Goal: Task Accomplishment & Management: Understand process/instructions

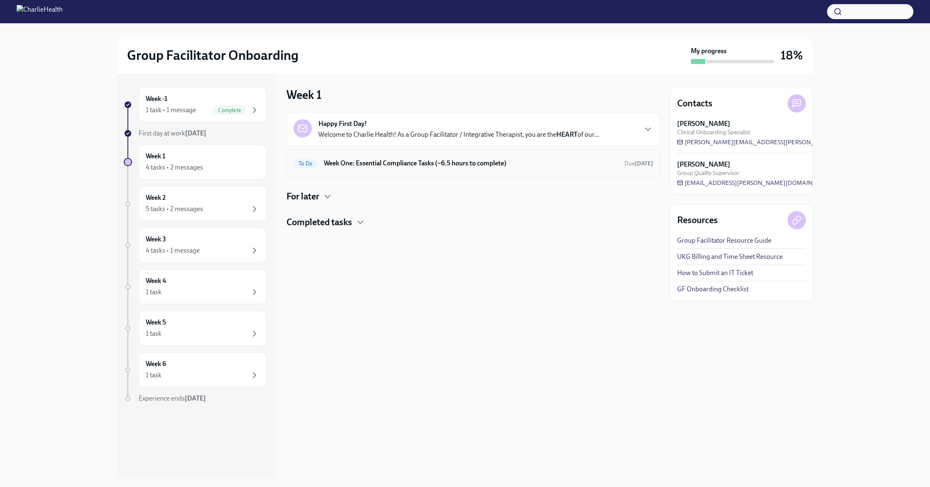
click at [461, 163] on h6 "Week One: Essential Compliance Tasks (~6.5 hours to complete)" at bounding box center [471, 163] width 294 height 9
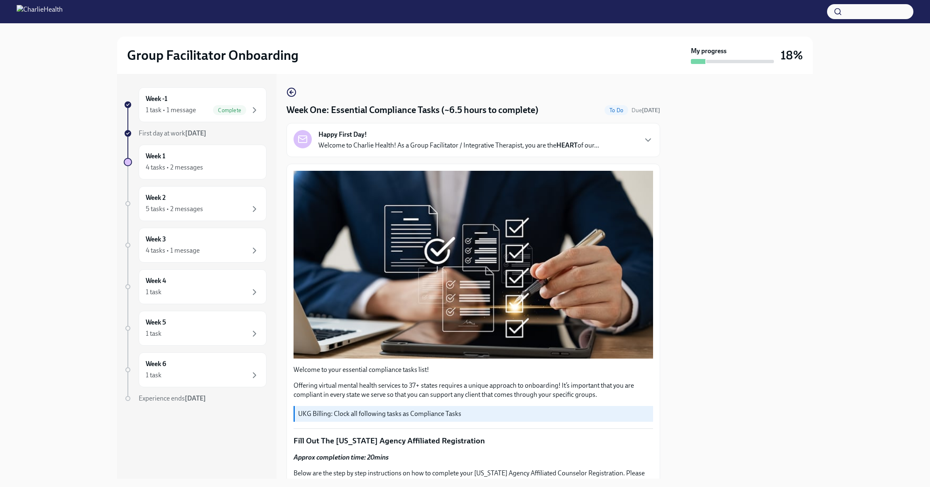
click at [633, 138] on div "Happy First Day! Welcome to Charlie Health! As a Group Facilitator / Integrativ…" at bounding box center [474, 140] width 360 height 20
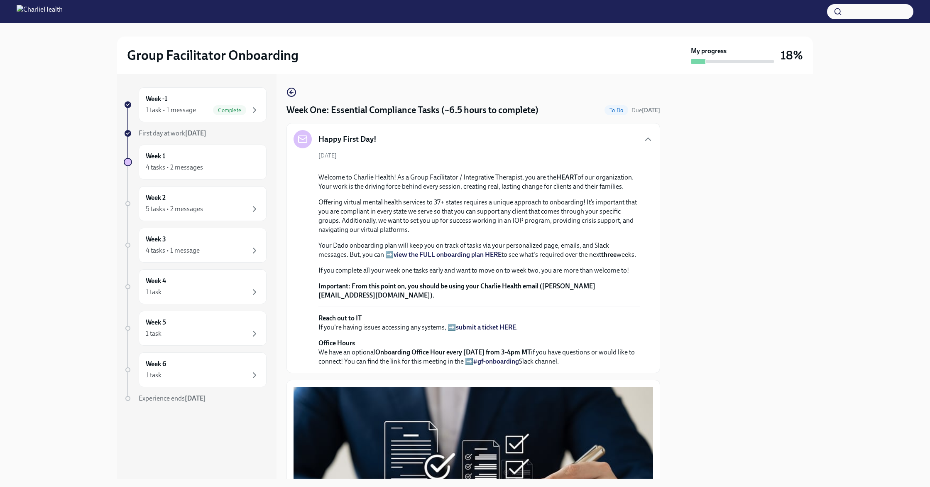
click at [643, 138] on div "Happy First Day!" at bounding box center [474, 139] width 360 height 18
click at [649, 139] on icon "button" at bounding box center [648, 139] width 5 height 2
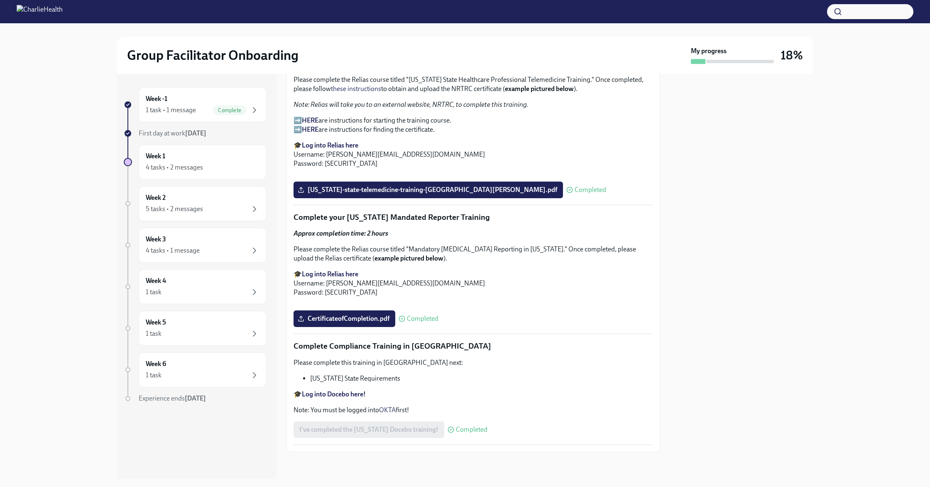
scroll to position [1695, 0]
click at [482, 368] on div "Please complete this training in [GEOGRAPHIC_DATA] next: [US_STATE] State Requi…" at bounding box center [474, 386] width 360 height 56
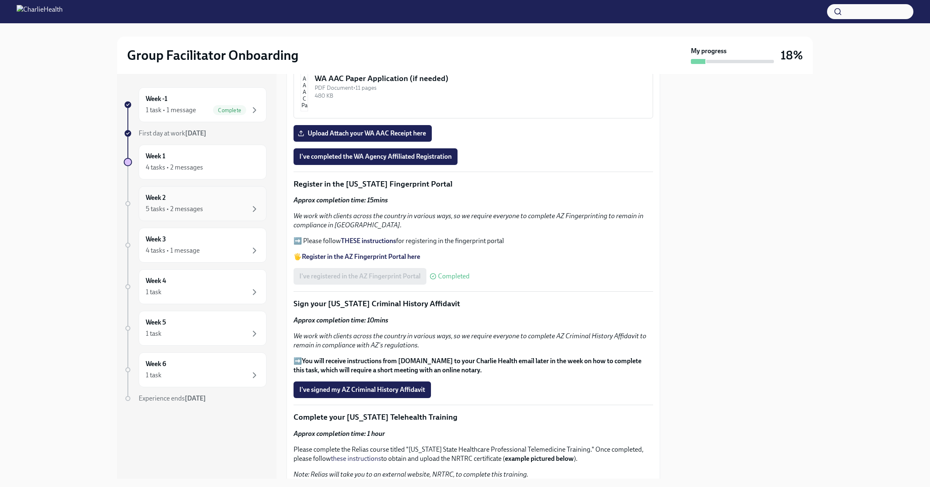
scroll to position [777, 0]
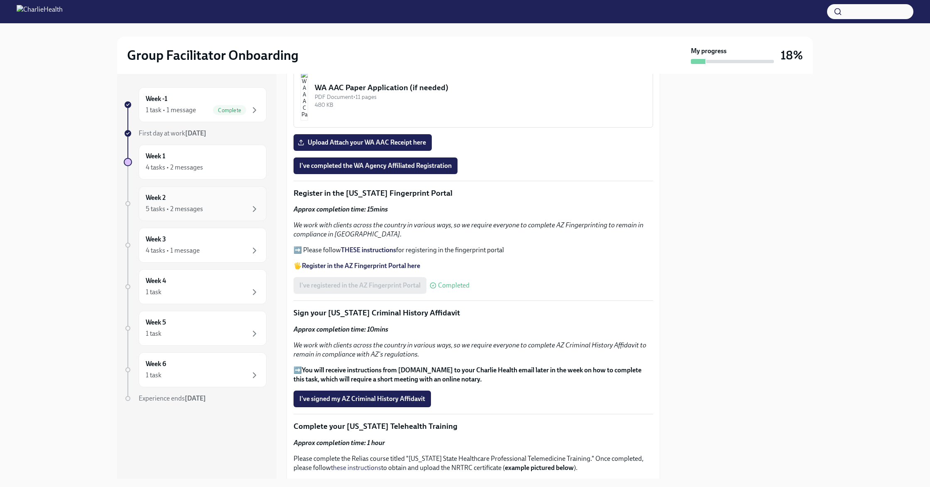
click at [219, 206] on div "5 tasks • 2 messages" at bounding box center [203, 209] width 114 height 10
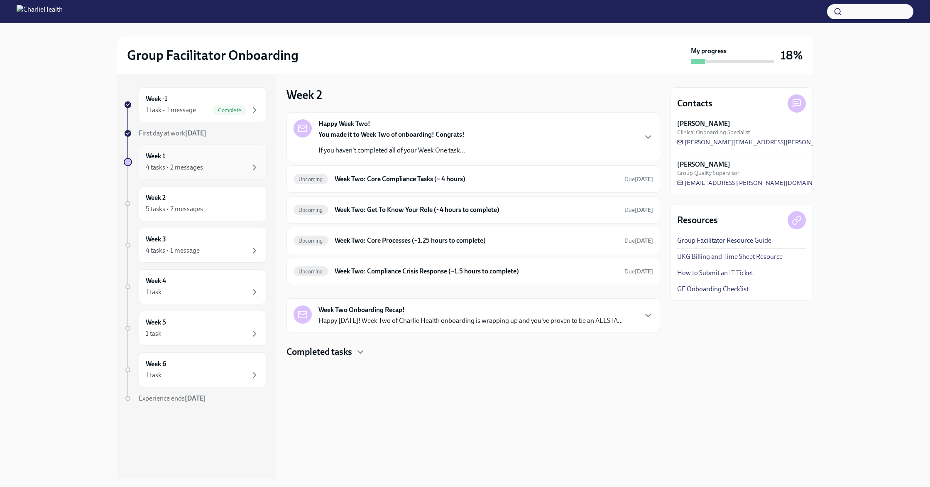
click at [204, 165] on div "4 tasks • 2 messages" at bounding box center [203, 167] width 114 height 10
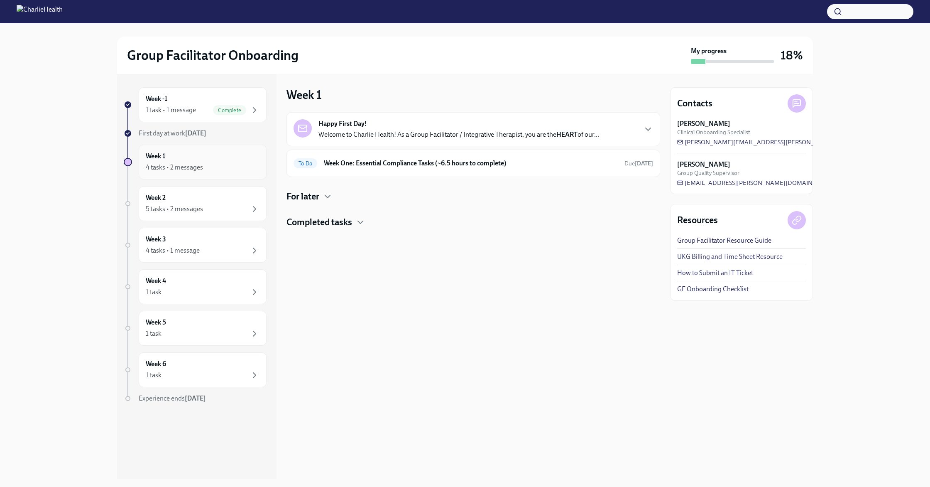
click at [187, 166] on div "4 tasks • 2 messages" at bounding box center [174, 167] width 57 height 9
click at [356, 223] on div "Completed tasks" at bounding box center [474, 222] width 374 height 12
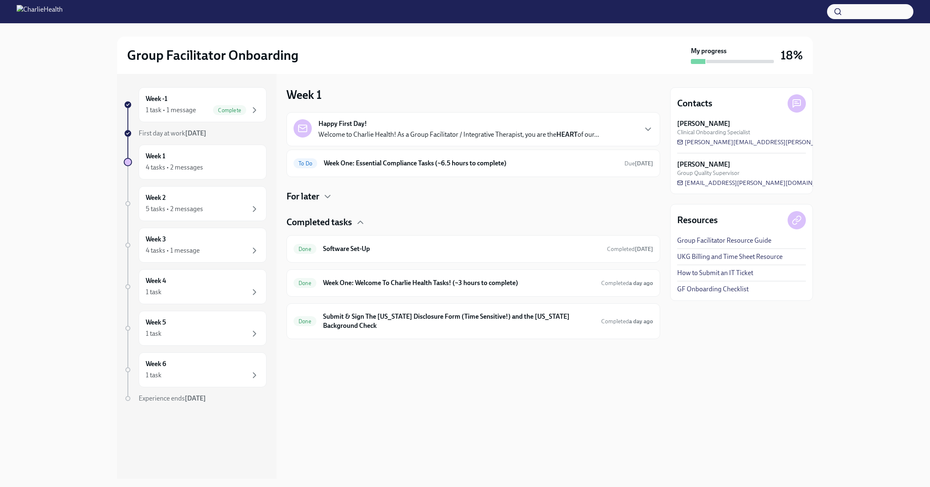
click at [321, 198] on div "For later" at bounding box center [474, 196] width 374 height 12
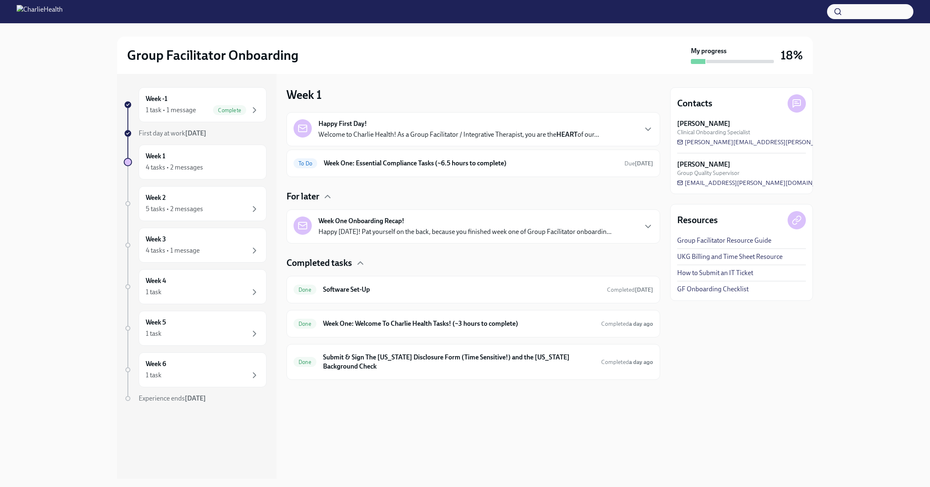
click at [429, 231] on p "Happy [DATE]! Pat yourself on the back, because you finished week one of Group …" at bounding box center [465, 231] width 293 height 9
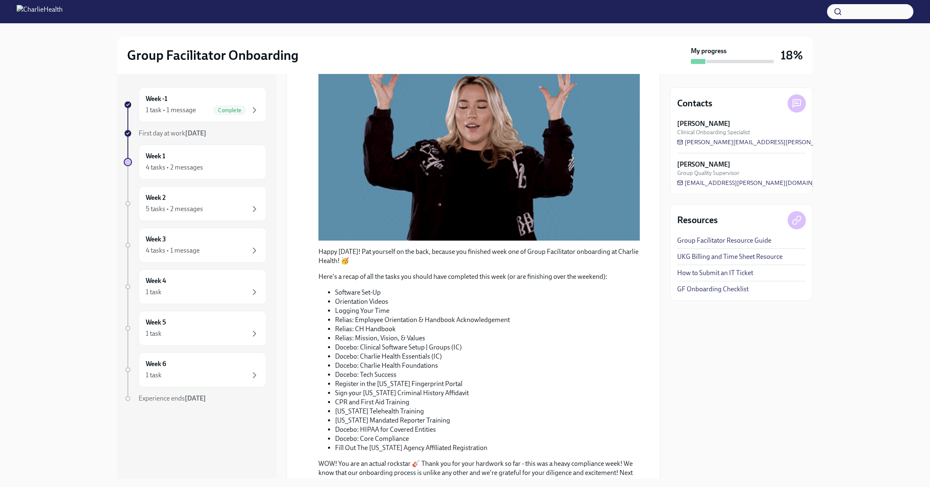
scroll to position [195, 0]
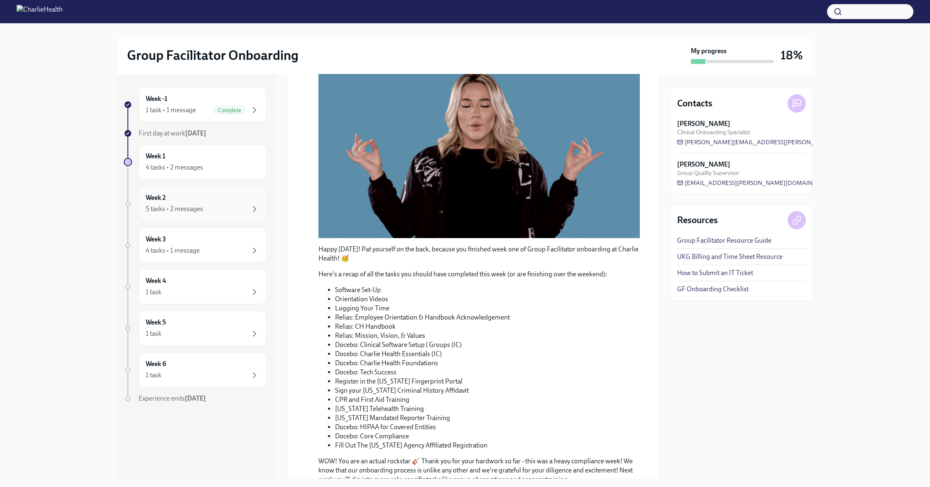
click at [218, 205] on div "5 tasks • 2 messages" at bounding box center [203, 209] width 114 height 10
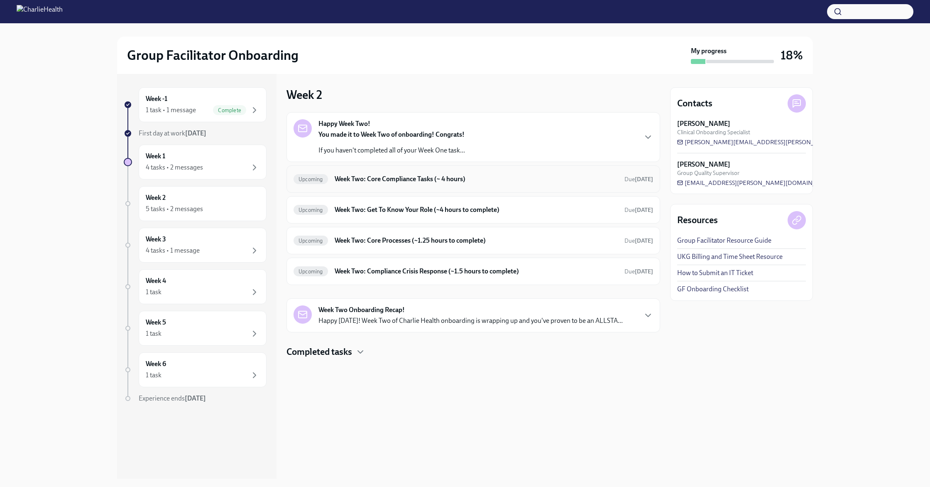
click at [457, 181] on h6 "Week Two: Core Compliance Tasks (~ 4 hours)" at bounding box center [476, 178] width 283 height 9
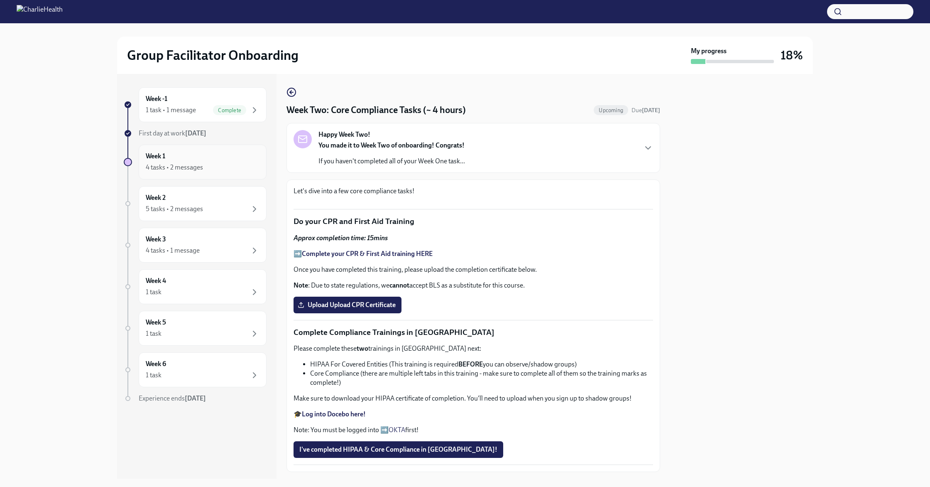
click at [206, 154] on div "Week 1 4 tasks • 2 messages" at bounding box center [203, 162] width 114 height 21
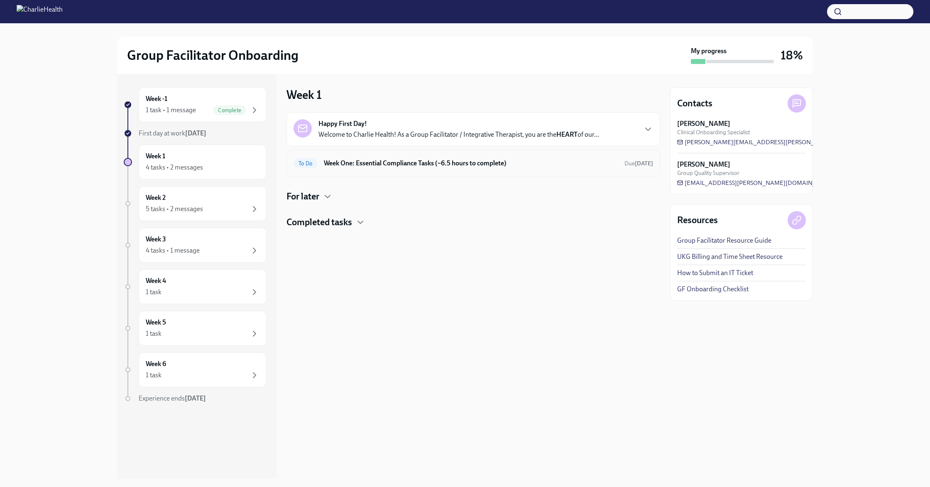
click at [384, 160] on h6 "Week One: Essential Compliance Tasks (~6.5 hours to complete)" at bounding box center [471, 163] width 294 height 9
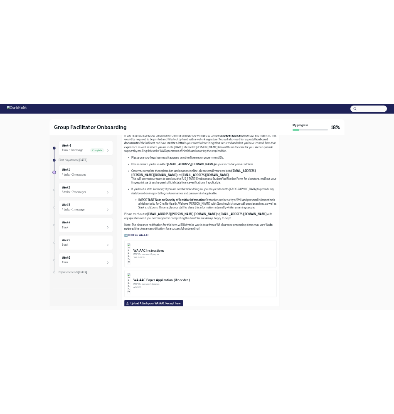
scroll to position [480, 0]
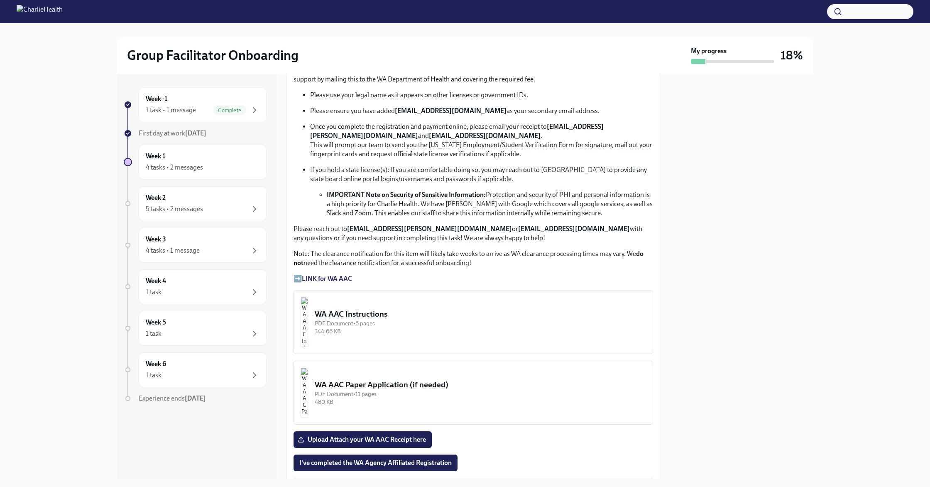
click at [334, 279] on strong "LINK for WA AAC" at bounding box center [327, 279] width 50 height 8
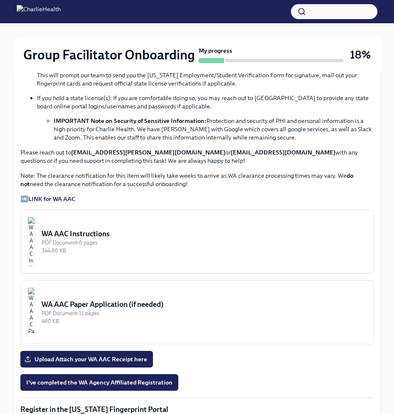
scroll to position [581, 0]
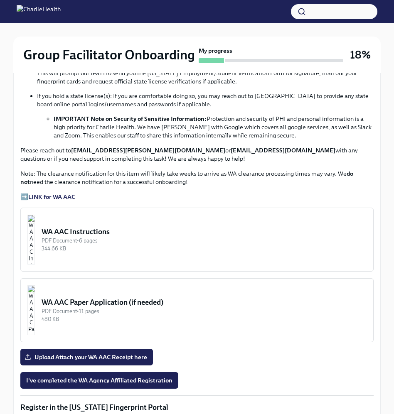
click at [116, 233] on div "WA AAC Instructions" at bounding box center [204, 232] width 325 height 10
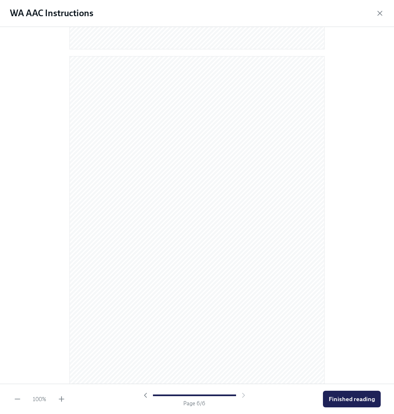
scroll to position [1668, 0]
click at [373, 216] on div at bounding box center [197, 205] width 394 height 357
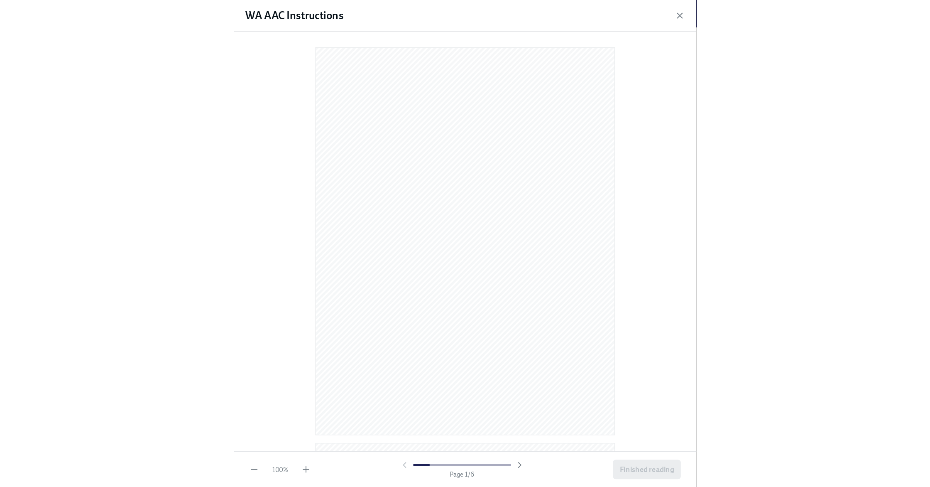
scroll to position [0, 0]
